Goal: Information Seeking & Learning: Stay updated

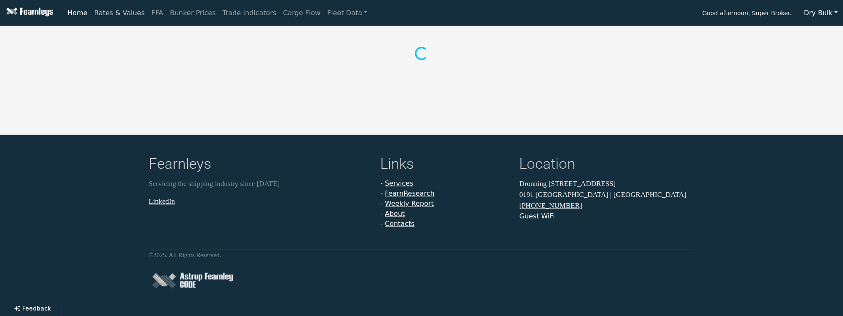
click at [121, 16] on link "Rates & Values" at bounding box center [119, 13] width 57 height 17
click at [220, 42] on button "Supramax/Ultramax" at bounding box center [242, 38] width 82 height 18
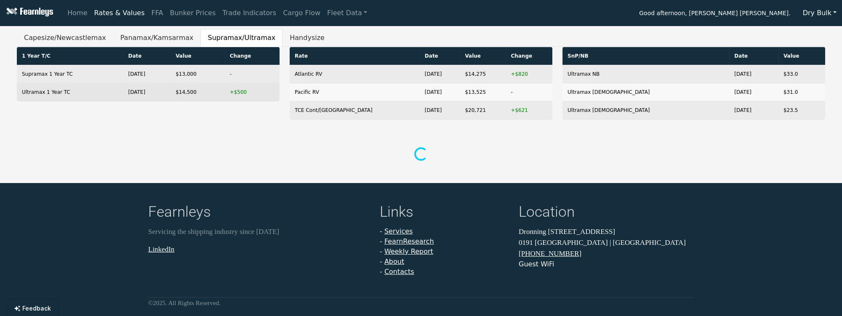
drag, startPoint x: 173, startPoint y: 72, endPoint x: 191, endPoint y: 90, distance: 25.0
click at [191, 90] on tbody "Supramax 1 Year TC [DATE] $13,000 - Ultramax 1 Year TC [DATE] $14,500 +$500" at bounding box center [148, 83] width 263 height 36
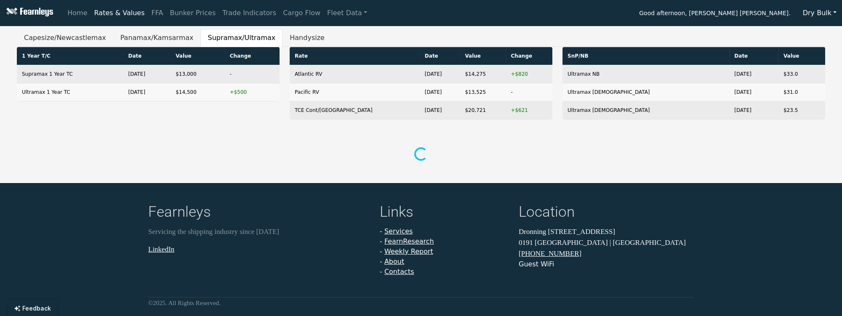
drag, startPoint x: 191, startPoint y: 90, endPoint x: 188, endPoint y: 157, distance: 67.0
click at [188, 157] on div at bounding box center [421, 155] width 798 height 16
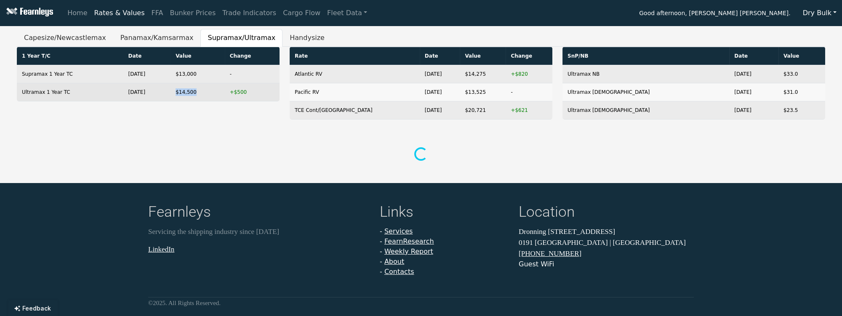
drag, startPoint x: 176, startPoint y: 94, endPoint x: 199, endPoint y: 93, distance: 22.4
click at [199, 93] on td "$14,500" at bounding box center [198, 92] width 54 height 18
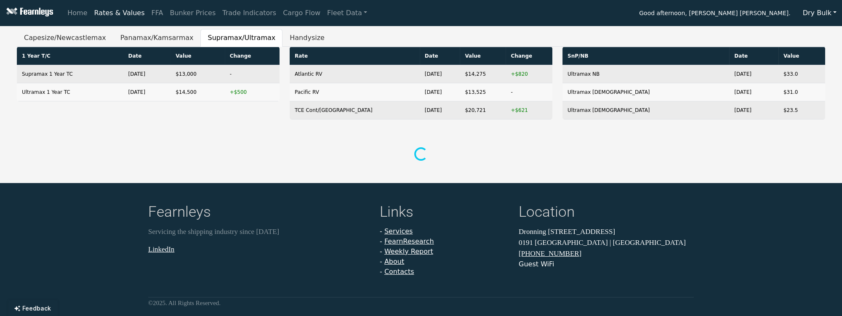
drag, startPoint x: 199, startPoint y: 93, endPoint x: 203, endPoint y: 116, distance: 23.5
click at [203, 116] on div "1 Year T/C Date Value Change Supramax 1 Year TC [DATE] $13,000 - Ultramax 1 Yea…" at bounding box center [148, 87] width 273 height 80
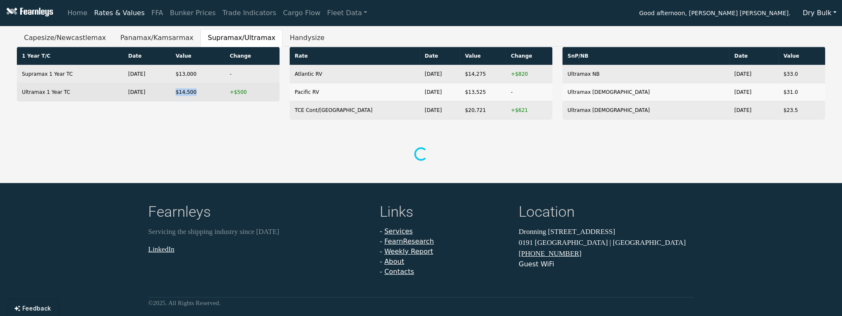
drag, startPoint x: 181, startPoint y: 94, endPoint x: 198, endPoint y: 95, distance: 17.7
click at [198, 95] on td "$14,500" at bounding box center [198, 92] width 54 height 18
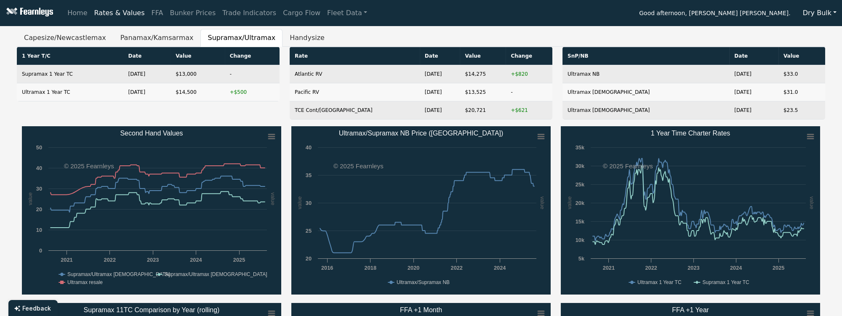
drag, startPoint x: 198, startPoint y: 95, endPoint x: 197, endPoint y: 120, distance: 24.9
click at [197, 120] on div "1 Year T/C Date Value Change Supramax 1 Year TC [DATE] $13,000 - Ultramax 1 Yea…" at bounding box center [148, 87] width 273 height 80
click at [55, 39] on button "Capesize/Newcastlemax" at bounding box center [65, 38] width 96 height 18
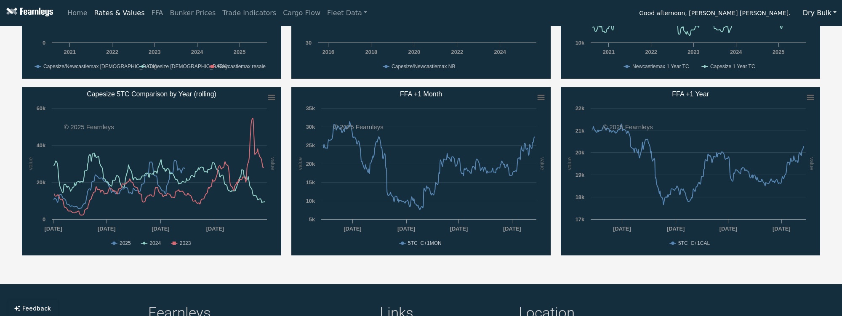
scroll to position [224, 0]
